Goal: Task Accomplishment & Management: Complete application form

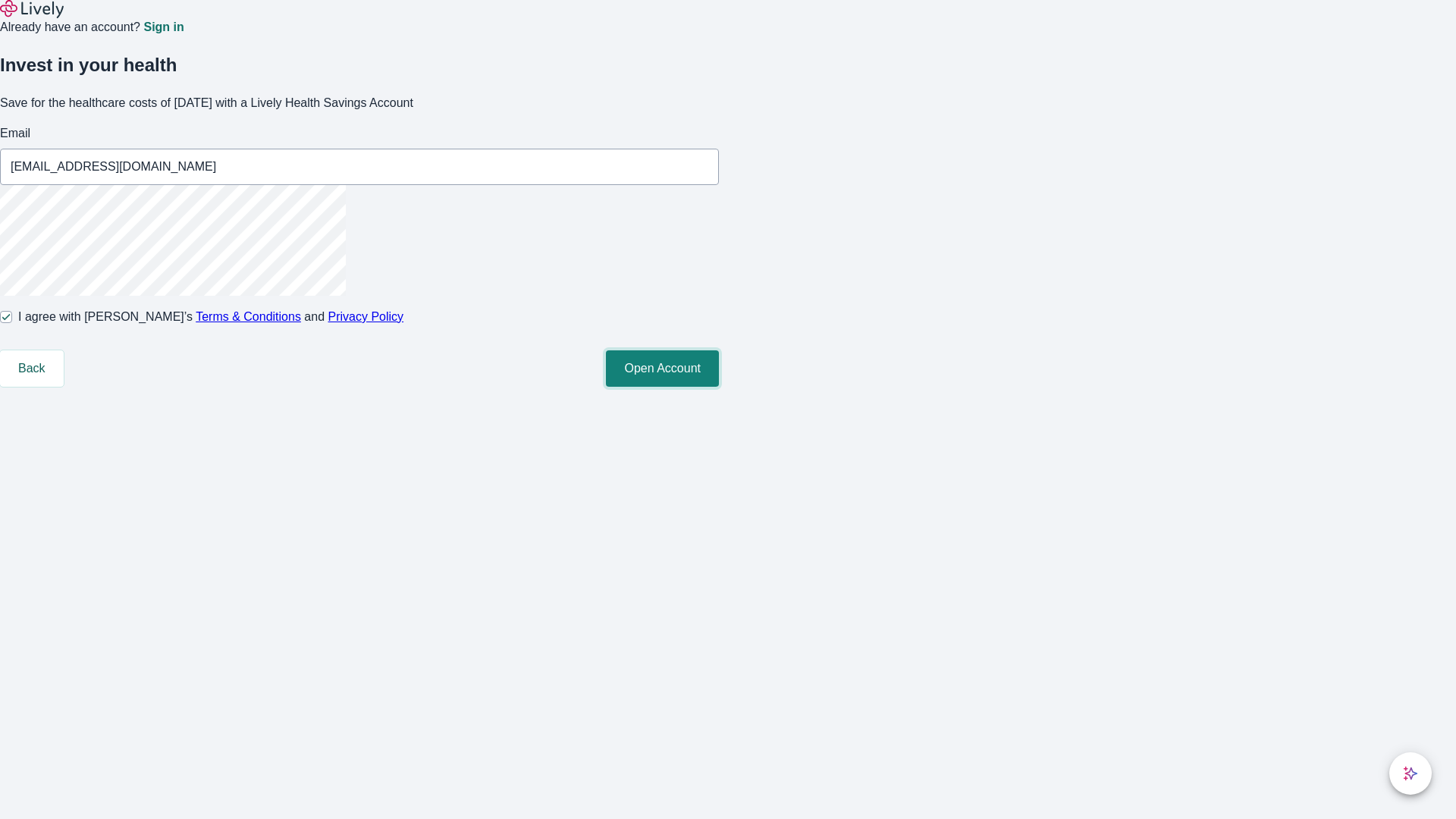
click at [719, 387] on button "Open Account" at bounding box center [662, 369] width 113 height 37
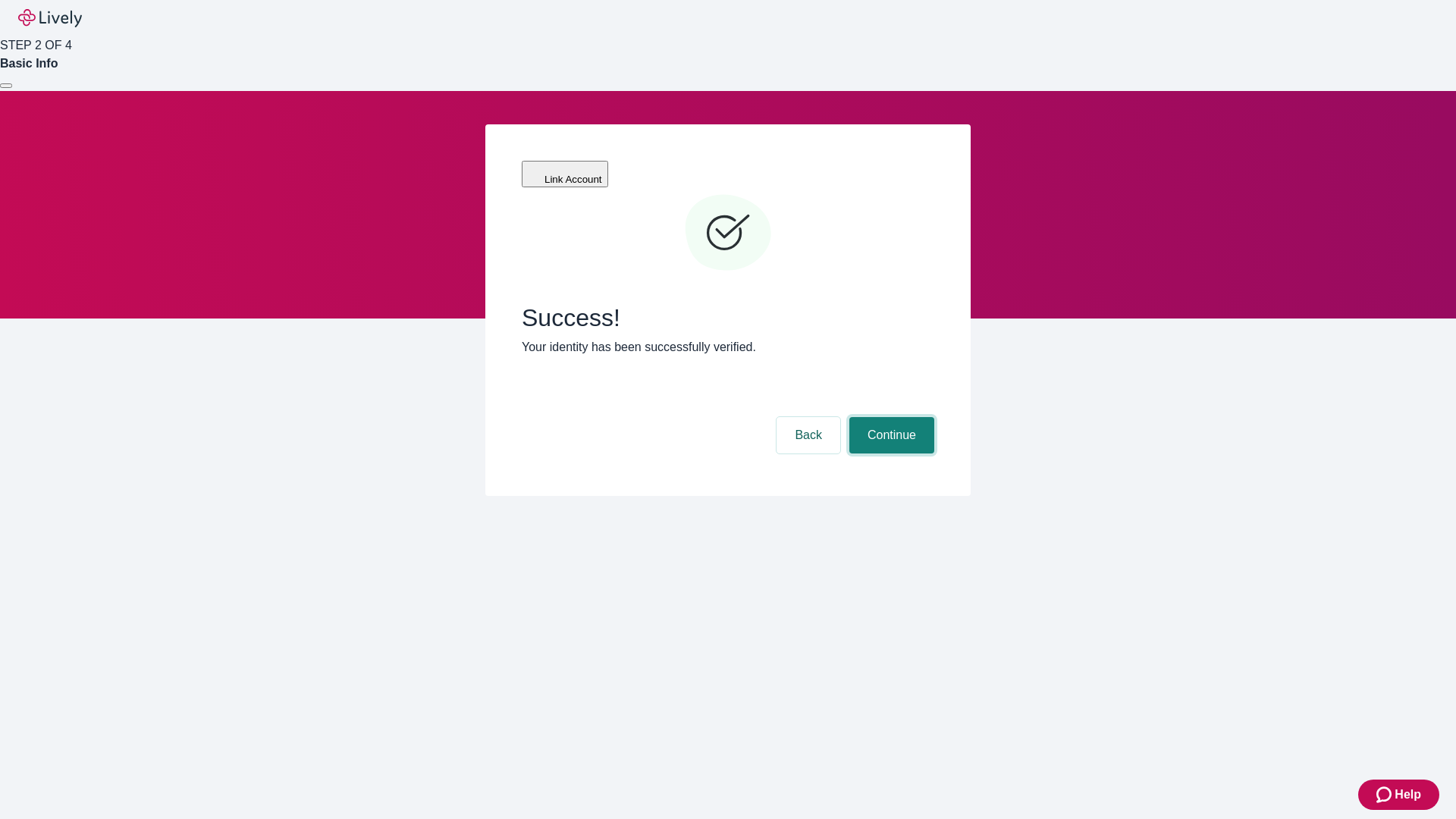
click at [889, 417] on button "Continue" at bounding box center [892, 436] width 85 height 37
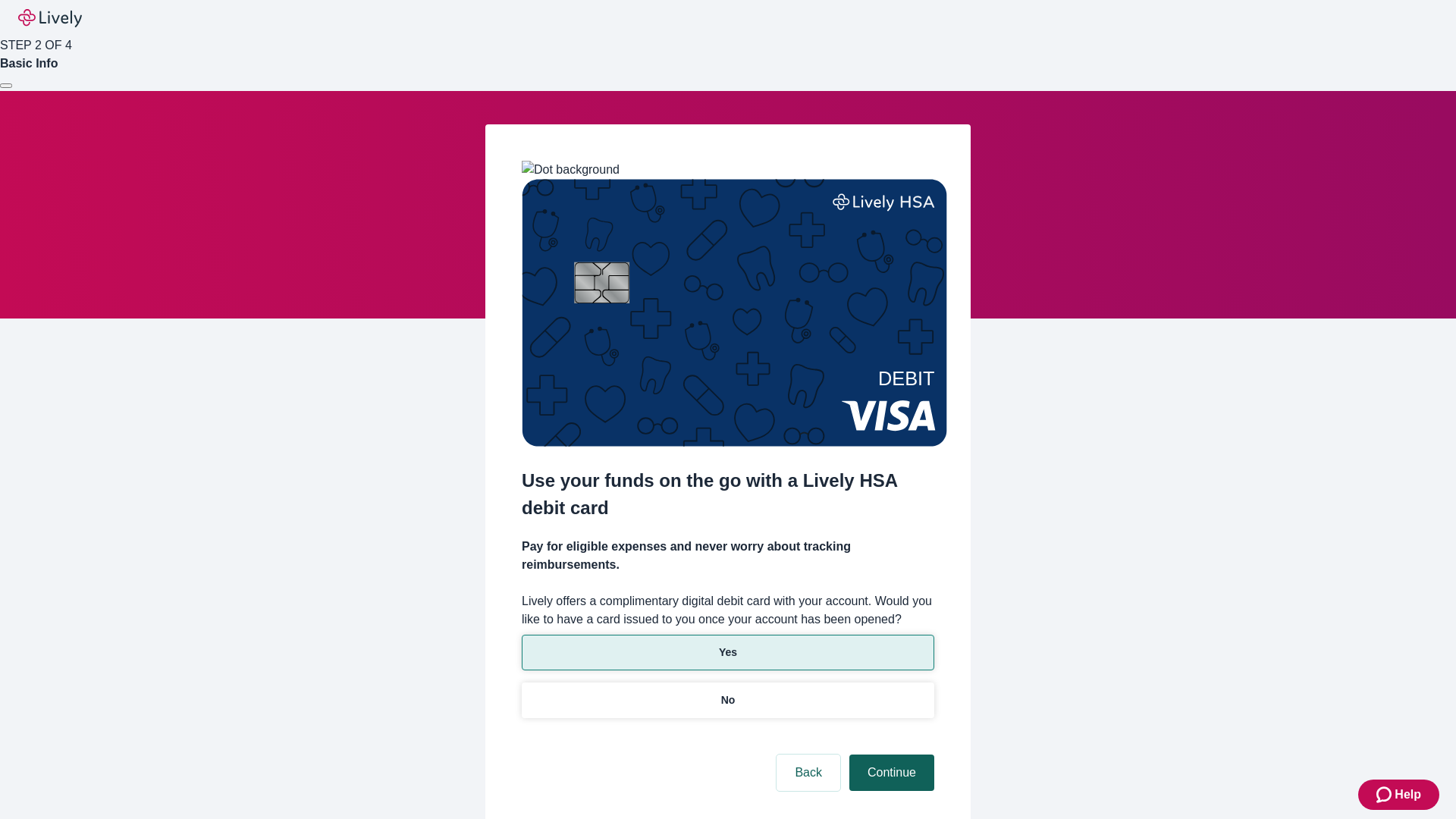
click at [727, 645] on p "Yes" at bounding box center [728, 653] width 18 height 16
click at [889, 755] on button "Continue" at bounding box center [892, 773] width 85 height 37
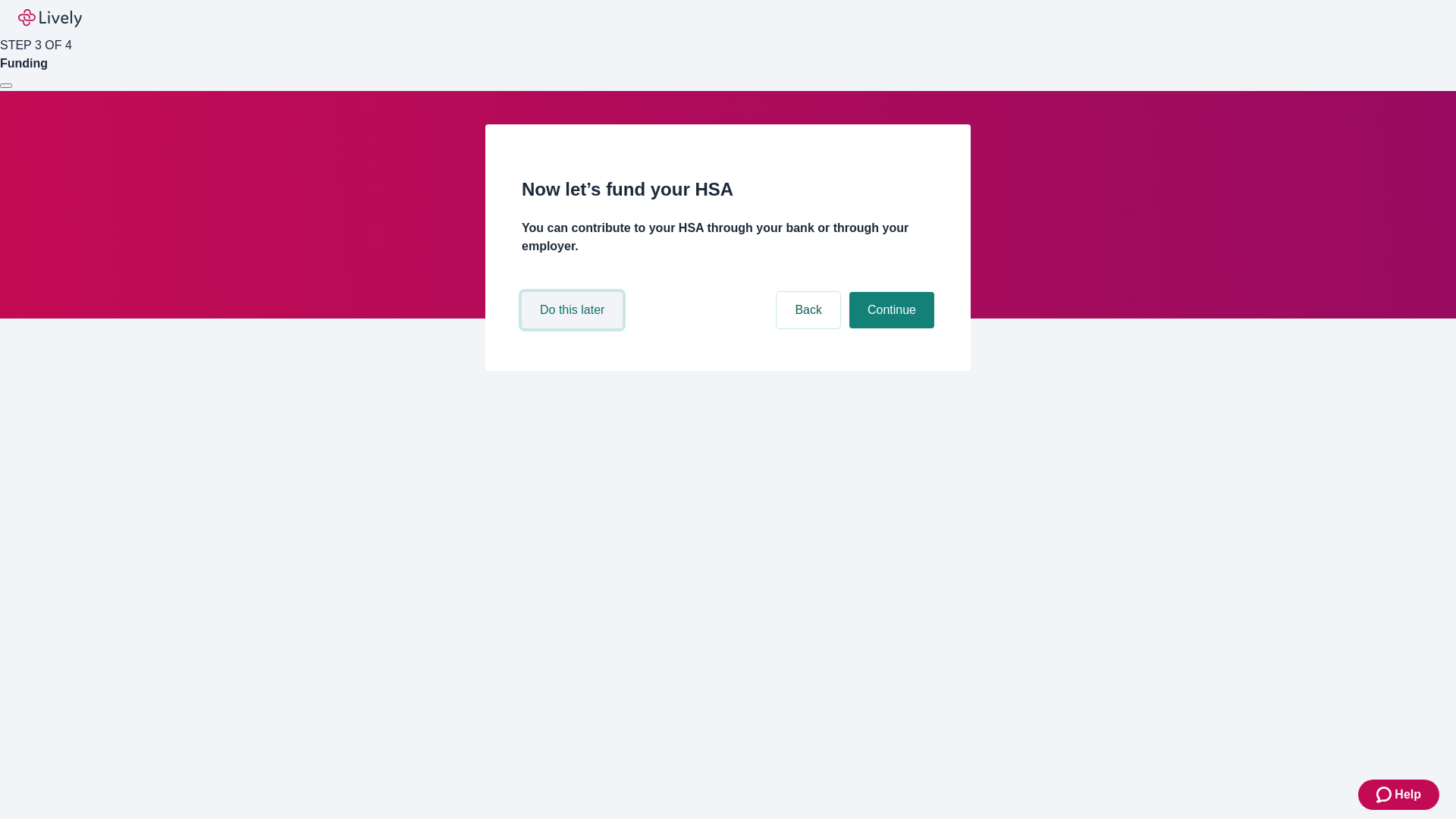
click at [574, 328] on button "Do this later" at bounding box center [572, 310] width 101 height 37
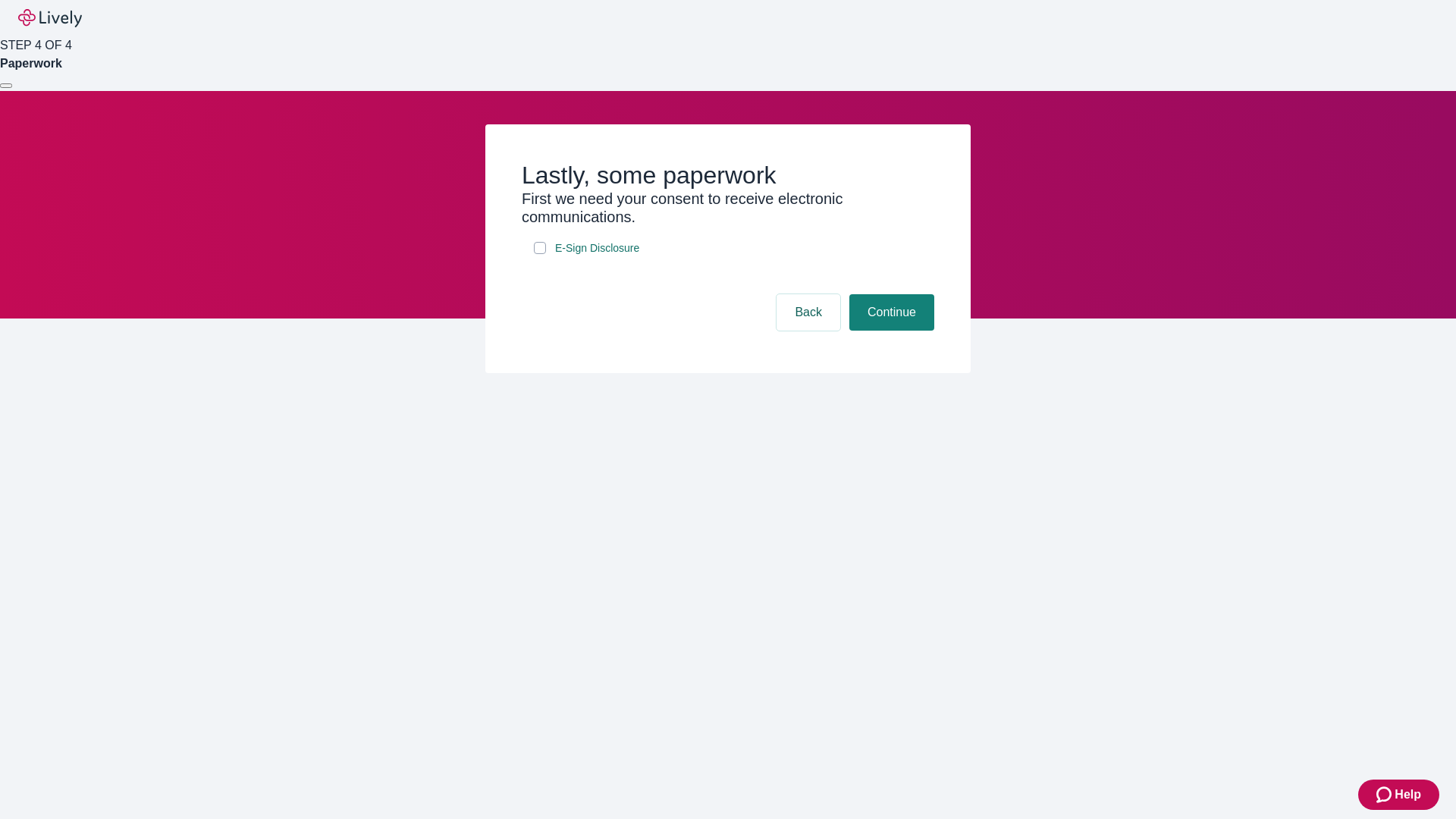
click at [540, 254] on input "E-Sign Disclosure" at bounding box center [539, 248] width 12 height 12
checkbox input "true"
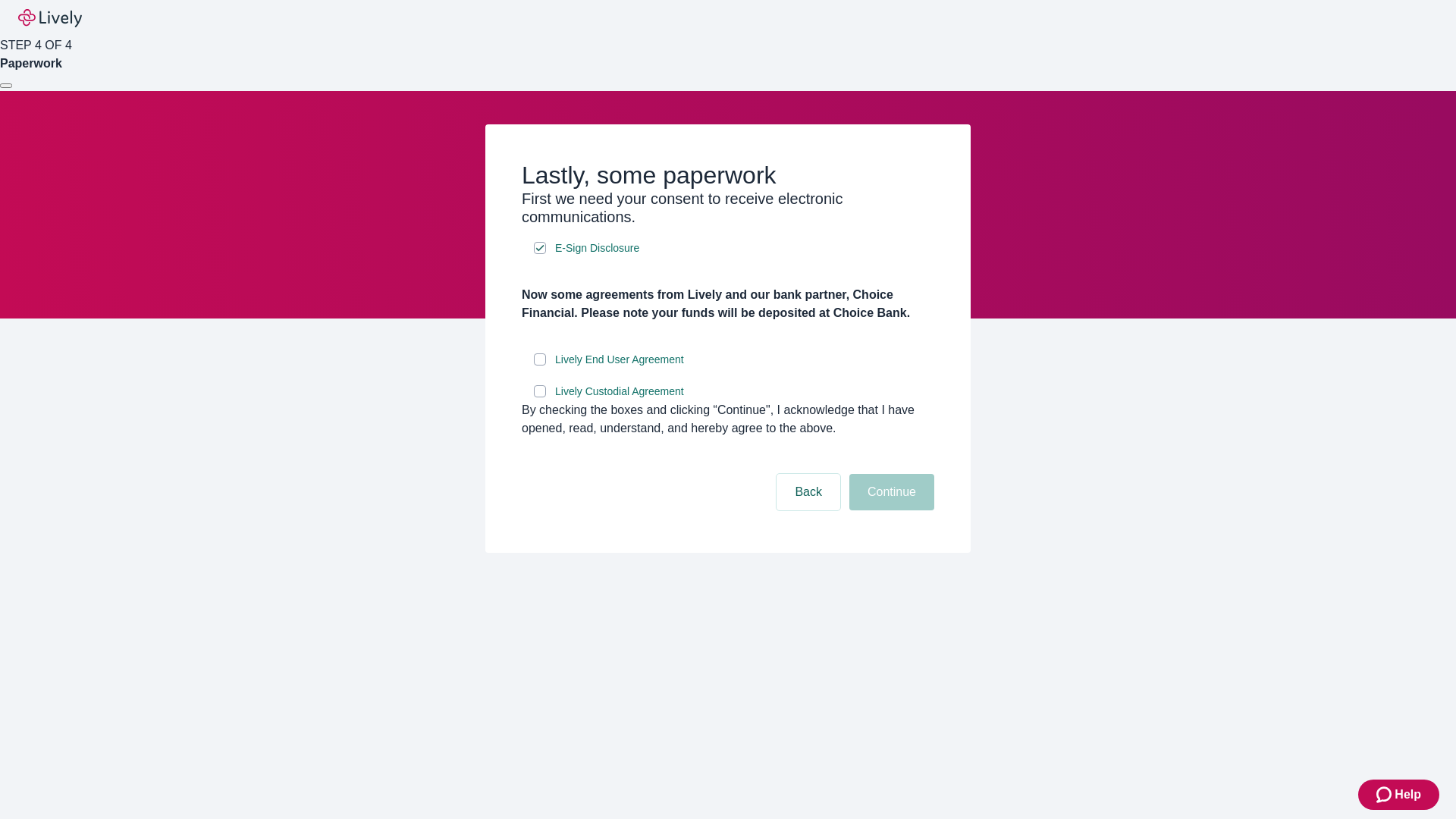
click at [540, 366] on input "Lively End User Agreement" at bounding box center [539, 359] width 12 height 12
checkbox input "true"
click at [540, 397] on input "Lively Custodial Agreement" at bounding box center [539, 392] width 12 height 12
checkbox input "true"
click at [889, 511] on button "Continue" at bounding box center [892, 492] width 85 height 37
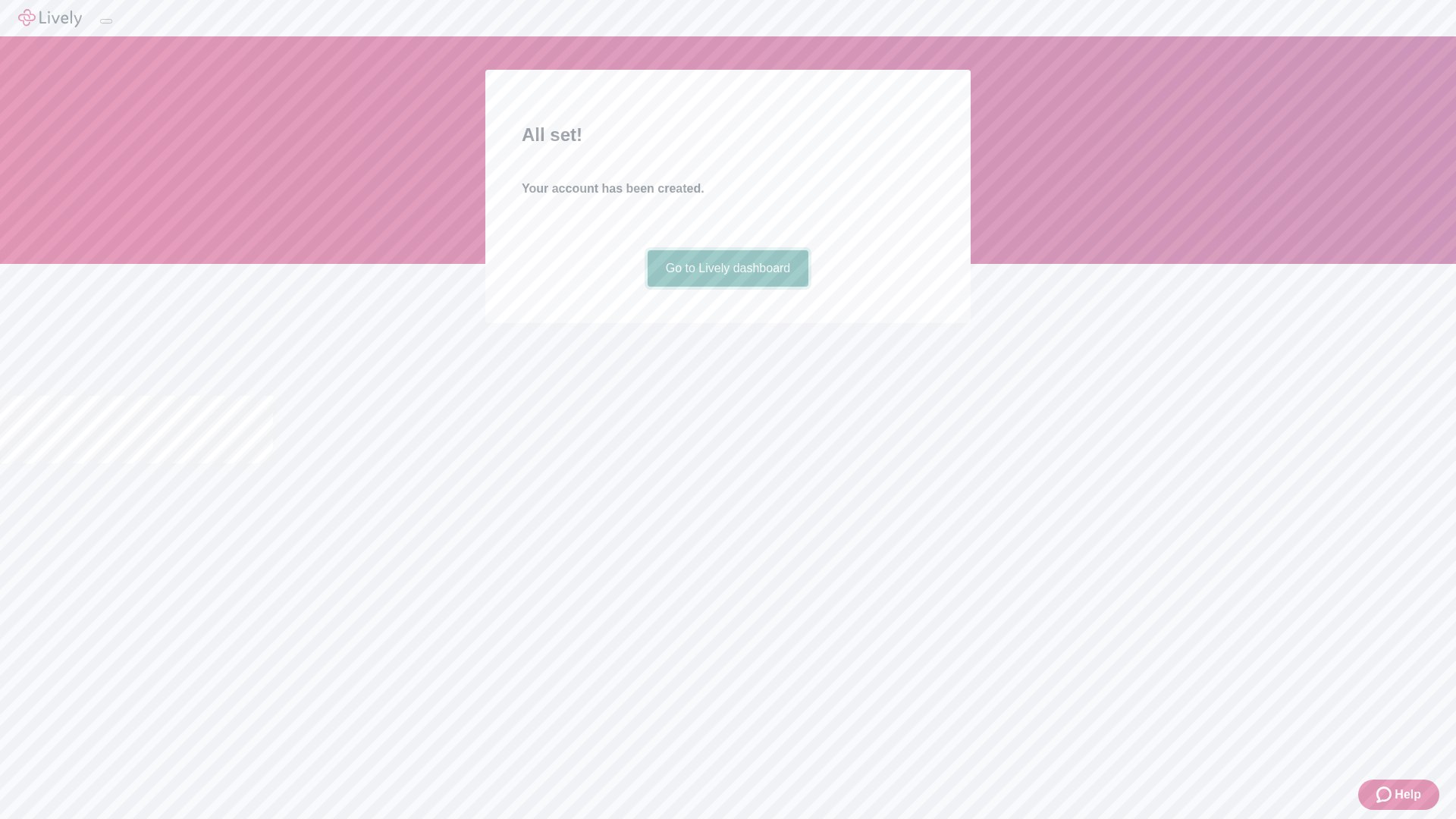
click at [727, 287] on link "Go to Lively dashboard" at bounding box center [728, 269] width 161 height 37
